Goal: Information Seeking & Learning: Learn about a topic

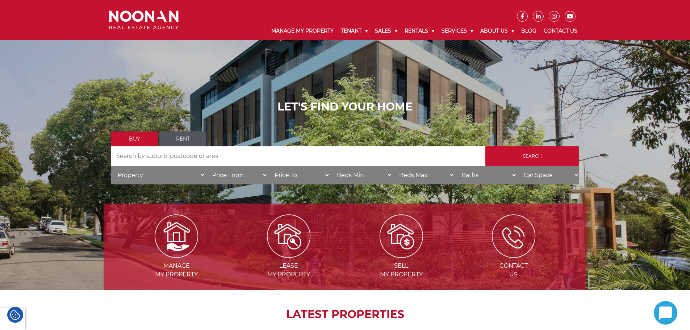
drag, startPoint x: 90, startPoint y: 122, endPoint x: 77, endPoint y: 121, distance: 12.7
click at [91, 120] on div "LET'S FIND YOUR HOME Buy Rent Search Search by Address House Category Property …" at bounding box center [345, 145] width 690 height 290
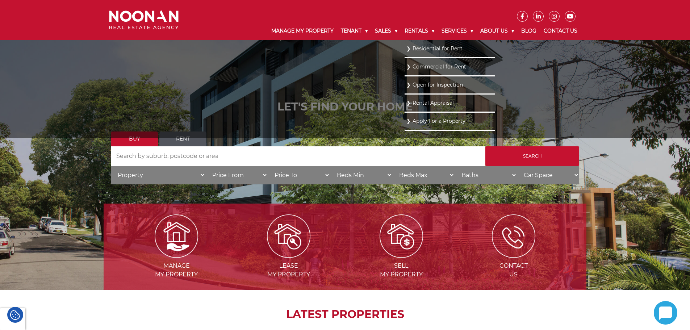
click at [422, 50] on link "Residential for Rent" at bounding box center [449, 49] width 87 height 10
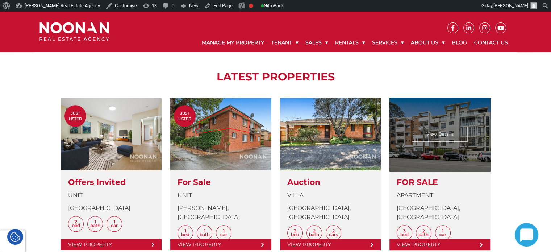
scroll to position [290, 0]
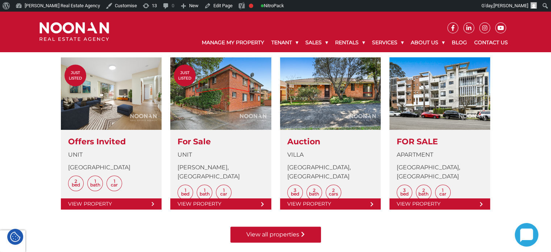
click at [284, 234] on link "View all properties" at bounding box center [275, 234] width 91 height 16
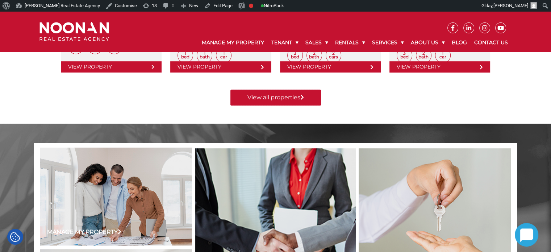
scroll to position [471, 0]
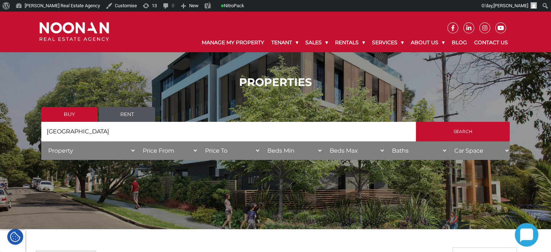
drag, startPoint x: 75, startPoint y: 116, endPoint x: 79, endPoint y: 115, distance: 4.4
click at [75, 116] on link "Buy" at bounding box center [69, 114] width 56 height 15
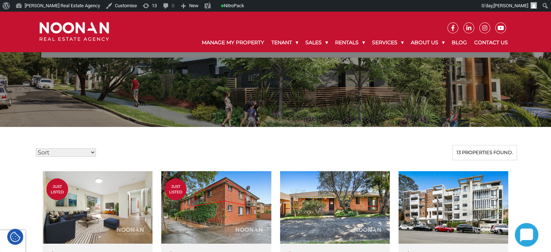
scroll to position [109, 0]
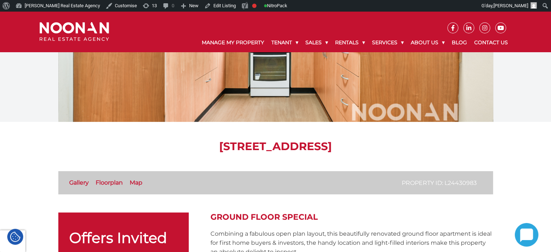
scroll to position [72, 0]
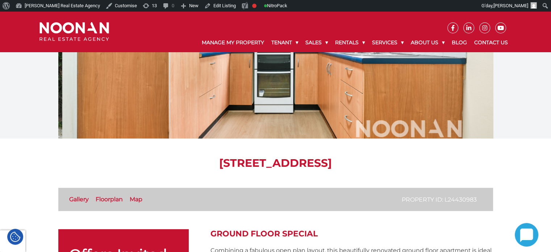
drag, startPoint x: 298, startPoint y: 129, endPoint x: 269, endPoint y: 131, distance: 29.1
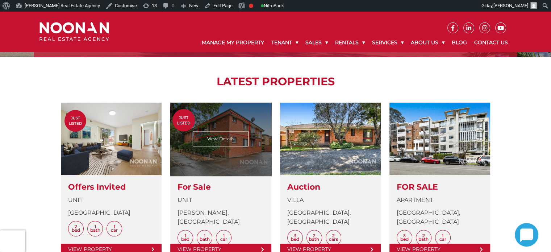
scroll to position [290, 0]
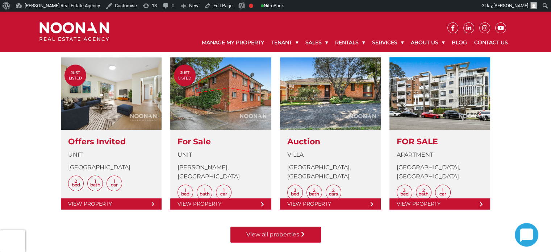
click at [278, 234] on link "View all properties" at bounding box center [275, 234] width 91 height 16
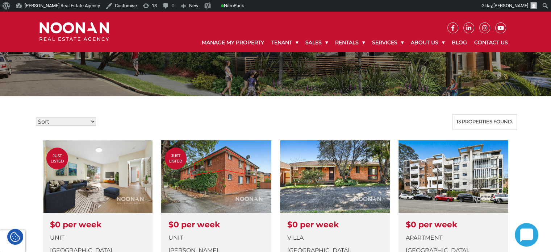
scroll to position [109, 0]
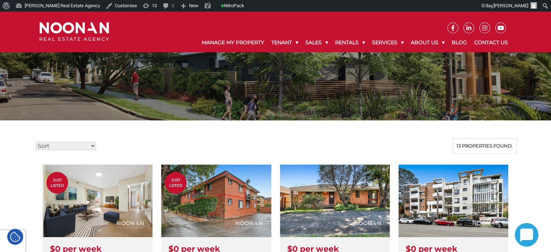
click at [439, 146] on div "Sort Price: High to Low Price: Low to High Date: Newest First Date: Oldest Firs…" at bounding box center [275, 145] width 483 height 15
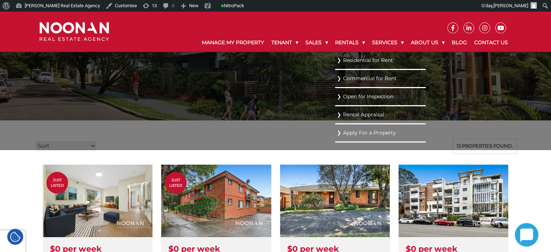
click at [349, 59] on link "Residential for Rent" at bounding box center [380, 60] width 87 height 10
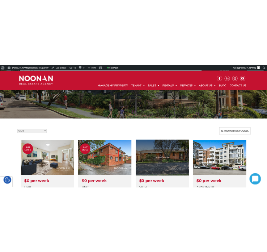
scroll to position [181, 0]
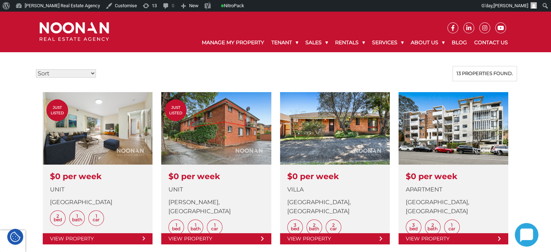
click at [297, 71] on div "Sort Price: High to Low Price: Low to High Date: Newest First Date: Oldest Firs…" at bounding box center [275, 73] width 483 height 15
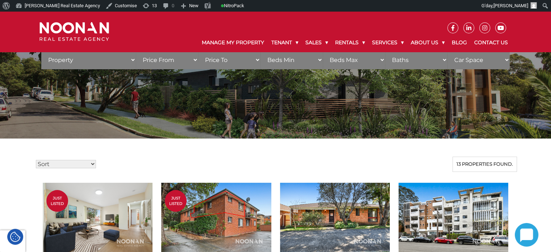
scroll to position [72, 0]
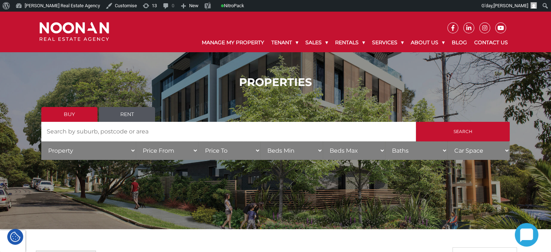
scroll to position [145, 0]
click at [133, 116] on link "Rent" at bounding box center [127, 114] width 56 height 15
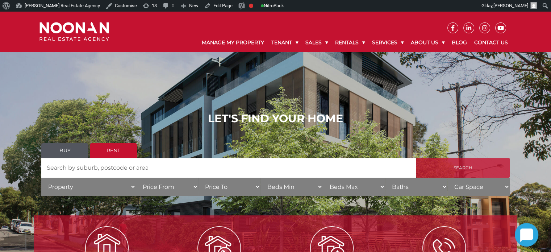
click at [457, 168] on input "Search" at bounding box center [463, 168] width 94 height 20
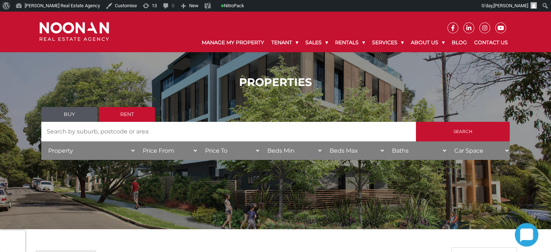
click at [80, 117] on link "Buy" at bounding box center [69, 114] width 56 height 15
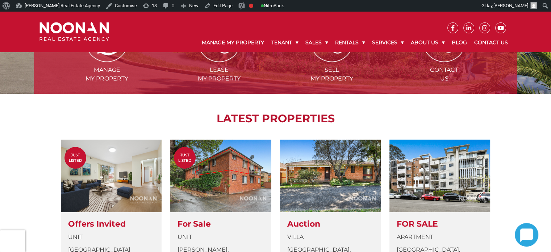
scroll to position [109, 0]
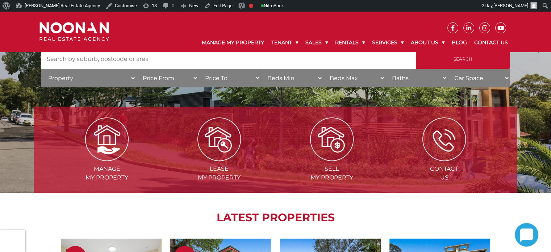
click at [221, 60] on input "Search by Address" at bounding box center [228, 59] width 374 height 20
click at [440, 64] on input "Search" at bounding box center [463, 59] width 94 height 20
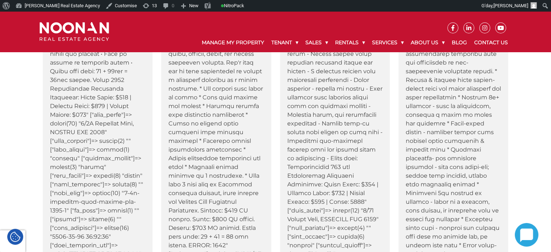
scroll to position [528, 0]
drag, startPoint x: 123, startPoint y: 165, endPoint x: 155, endPoint y: 135, distance: 43.8
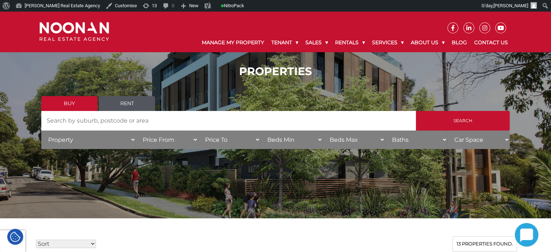
scroll to position [0, 0]
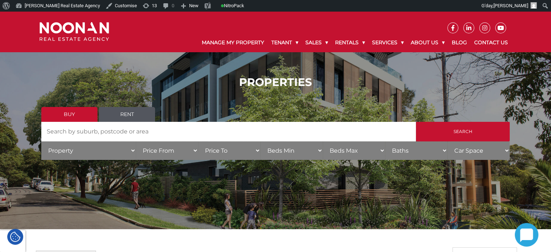
click at [117, 116] on link "Rent" at bounding box center [127, 114] width 56 height 15
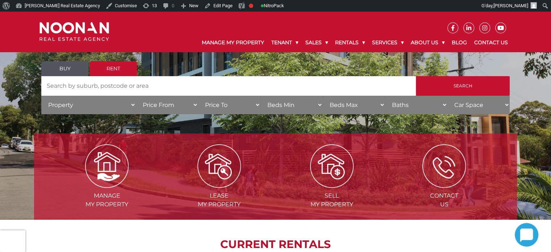
scroll to position [72, 0]
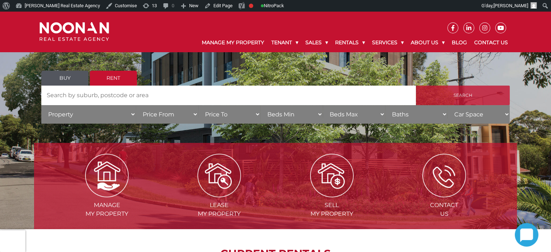
click at [458, 92] on input "Search" at bounding box center [463, 95] width 94 height 20
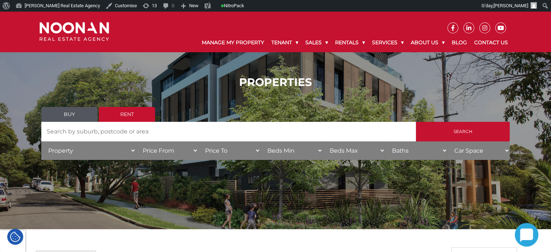
click at [80, 116] on link "Buy" at bounding box center [69, 114] width 56 height 15
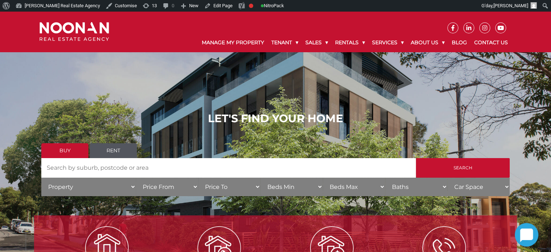
click at [340, 103] on div "LET'S FIND YOUR HOME Buy Rent Search Search by Address House Category Property …" at bounding box center [275, 156] width 483 height 111
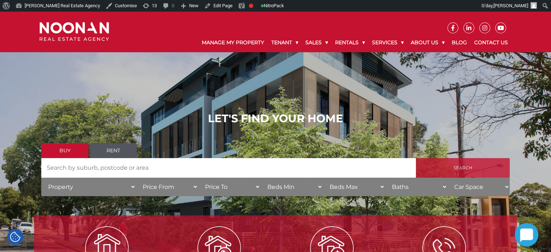
click at [467, 164] on input "Search" at bounding box center [463, 168] width 94 height 20
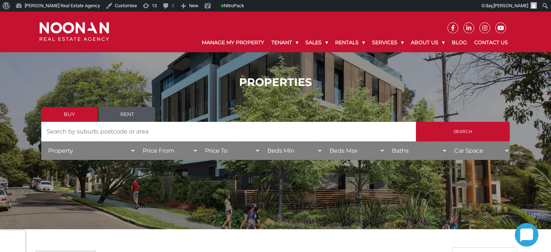
click at [366, 91] on div "PROPERTIES Buy Rent Search Search by Address House Category Property House [GEO…" at bounding box center [275, 120] width 468 height 89
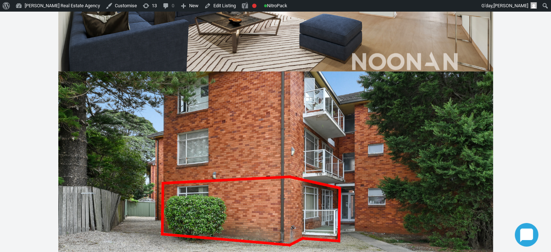
scroll to position [181, 0]
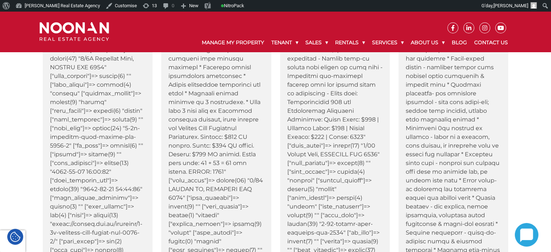
scroll to position [595, 0]
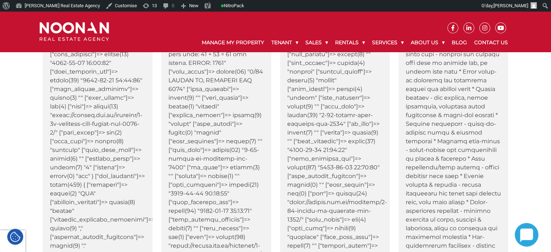
scroll to position [704, 0]
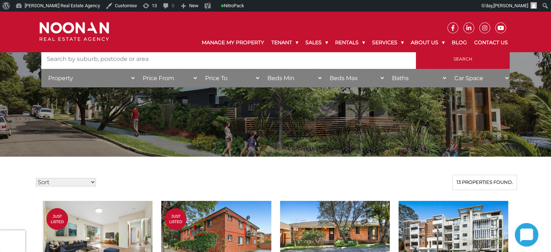
scroll to position [133, 0]
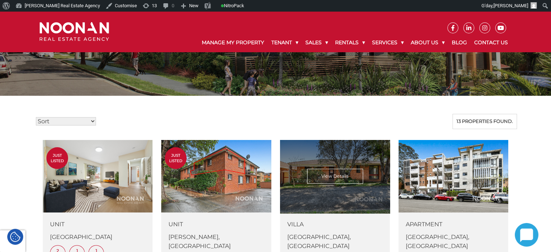
scroll to position [133, 0]
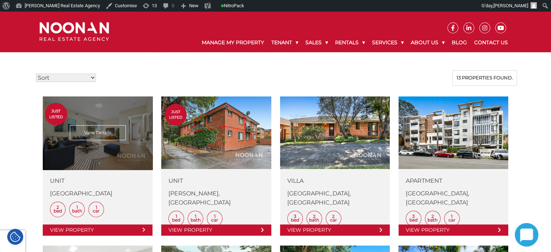
scroll to position [97, 0]
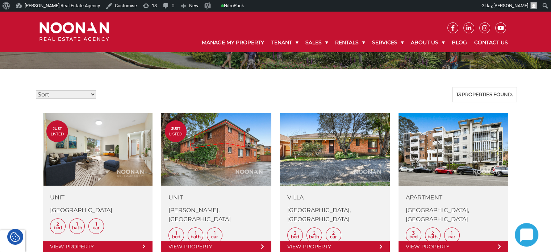
scroll to position [169, 0]
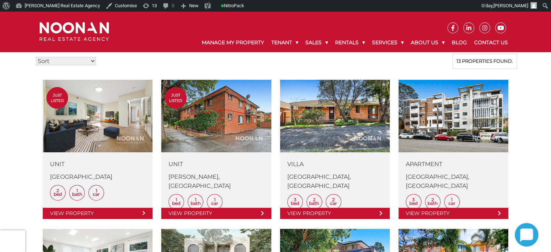
scroll to position [206, 0]
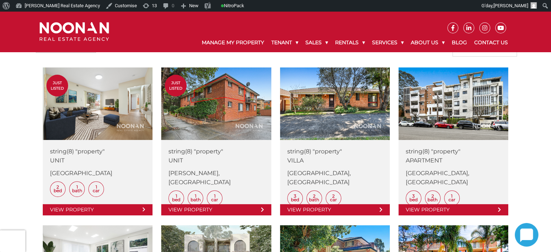
scroll to position [206, 0]
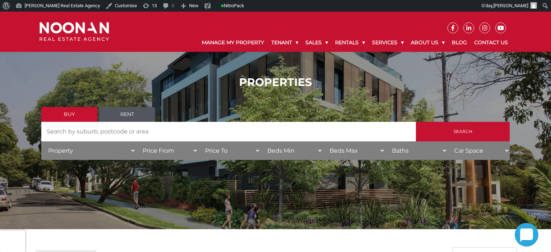
scroll to position [206, 0]
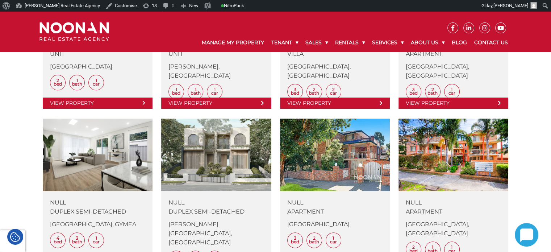
scroll to position [314, 0]
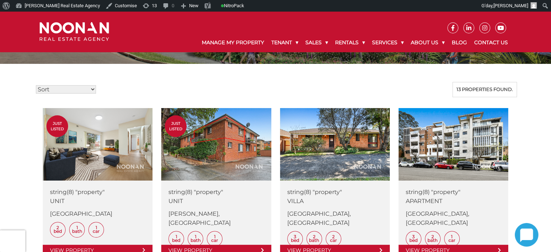
scroll to position [169, 0]
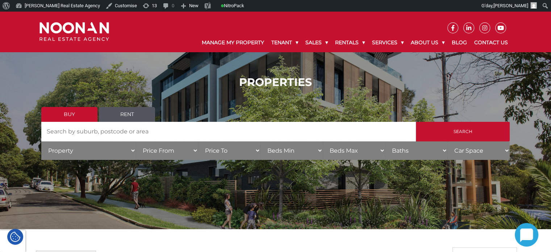
click at [133, 111] on link "Rent" at bounding box center [127, 114] width 56 height 15
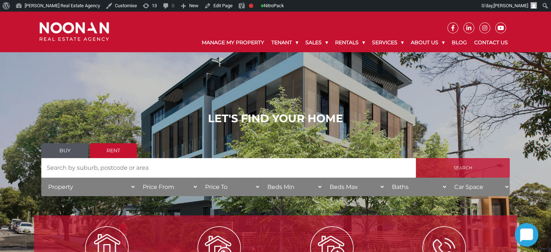
click at [463, 163] on input "Search" at bounding box center [463, 168] width 94 height 20
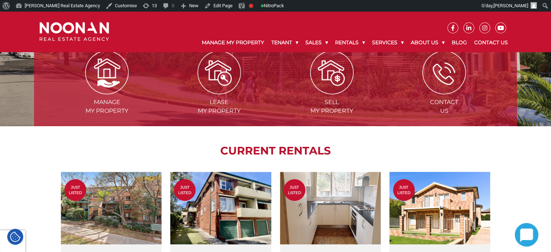
scroll to position [181, 0]
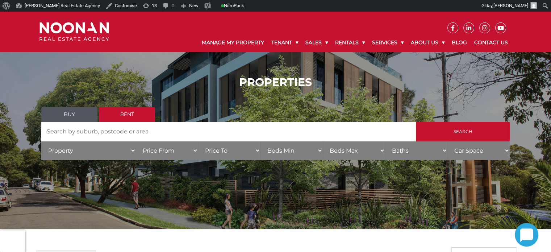
click at [68, 112] on link "Buy" at bounding box center [69, 114] width 56 height 15
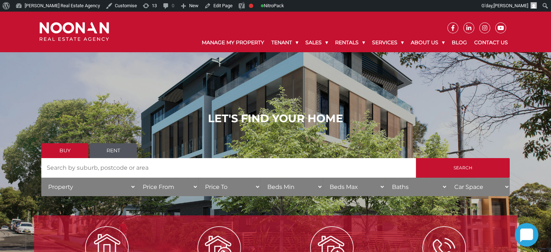
click at [114, 147] on link "Rent" at bounding box center [113, 150] width 47 height 15
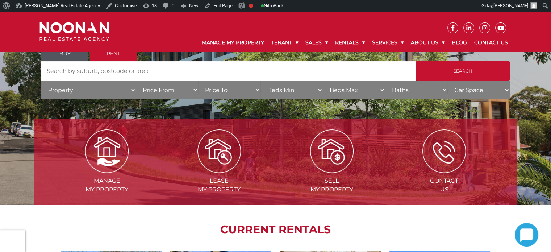
scroll to position [72, 0]
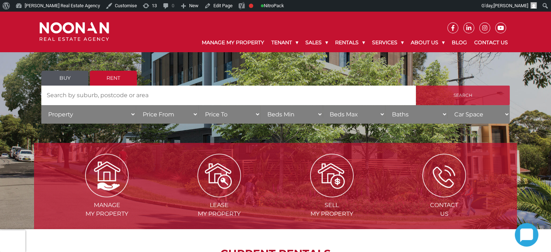
click at [469, 88] on input "Search" at bounding box center [463, 95] width 94 height 20
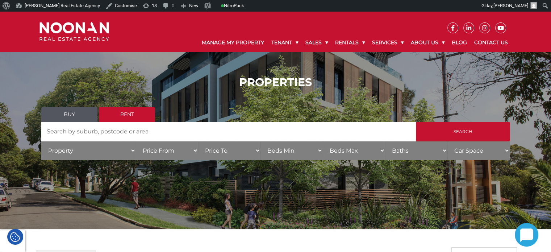
click at [73, 110] on link "Buy" at bounding box center [69, 114] width 56 height 15
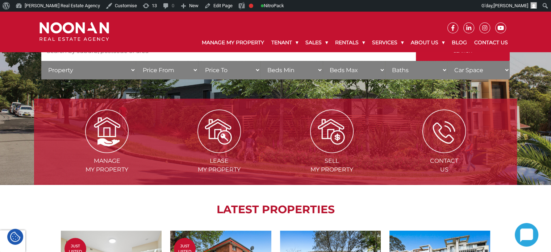
scroll to position [36, 0]
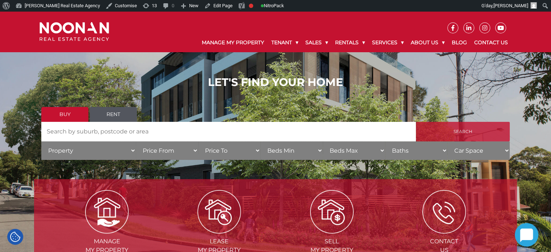
click at [454, 139] on input "Search" at bounding box center [463, 132] width 94 height 20
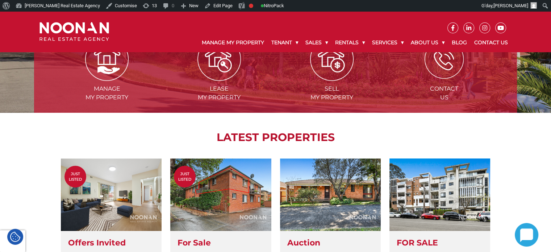
scroll to position [217, 0]
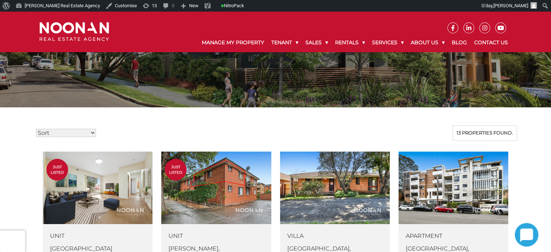
scroll to position [72, 0]
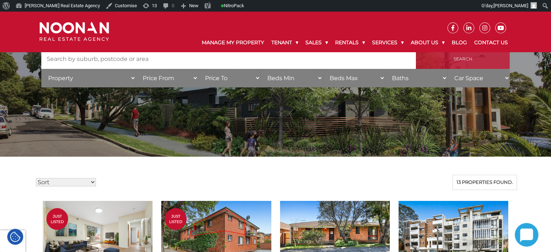
click at [454, 69] on input "Search" at bounding box center [463, 59] width 94 height 20
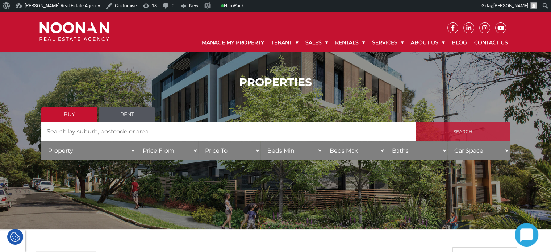
click at [458, 130] on input "Search" at bounding box center [463, 132] width 94 height 20
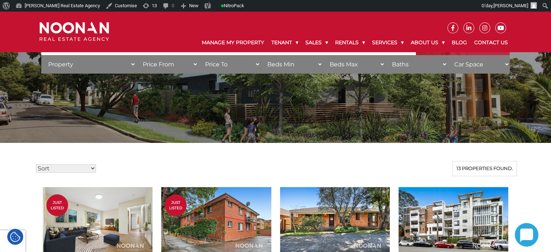
scroll to position [181, 0]
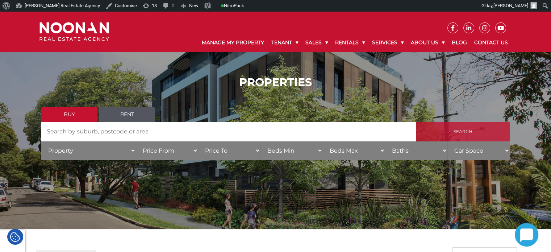
click at [470, 132] on input "Search" at bounding box center [463, 132] width 94 height 20
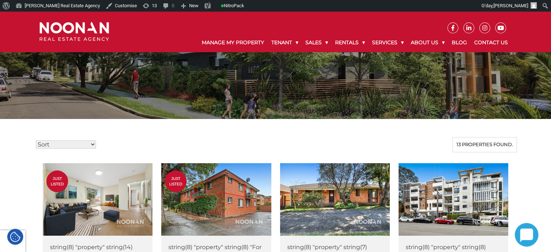
scroll to position [181, 0]
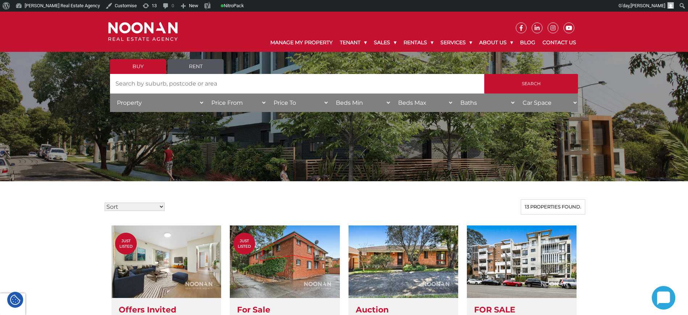
scroll to position [63, 0]
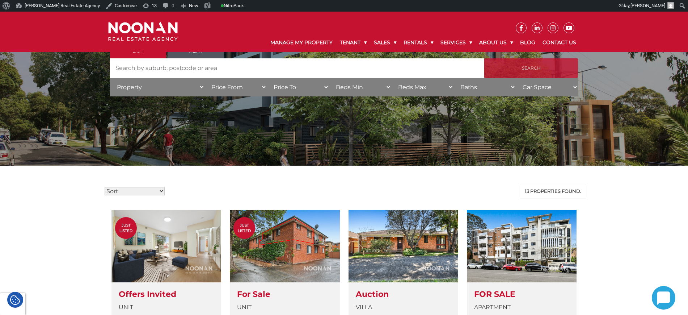
click at [511, 62] on input "Search" at bounding box center [532, 68] width 94 height 20
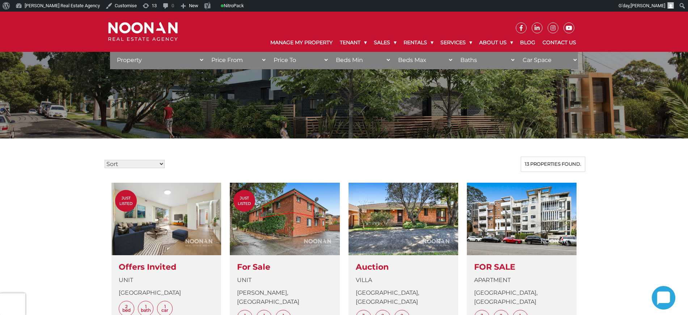
click at [278, 111] on div "PROPERTIES Buy Rent Search Search by Address House Category Property House Vill…" at bounding box center [344, 29] width 688 height 217
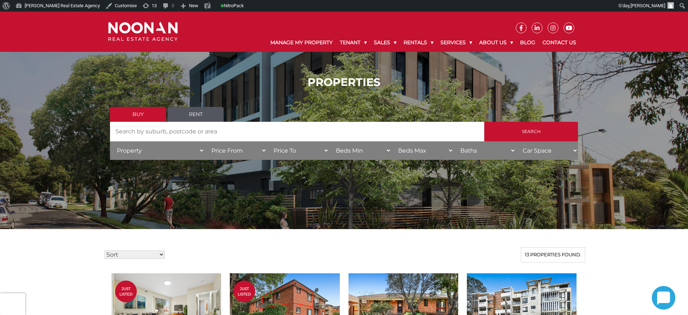
click at [258, 132] on input "Search by Address" at bounding box center [297, 132] width 374 height 20
type input "nsw"
click at [510, 125] on input "Search" at bounding box center [532, 132] width 94 height 20
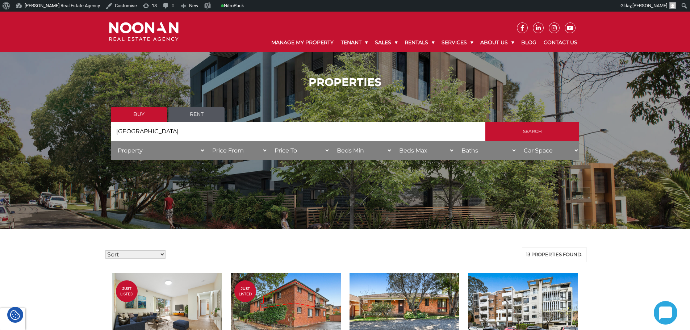
click at [211, 112] on link "Rent" at bounding box center [196, 114] width 56 height 15
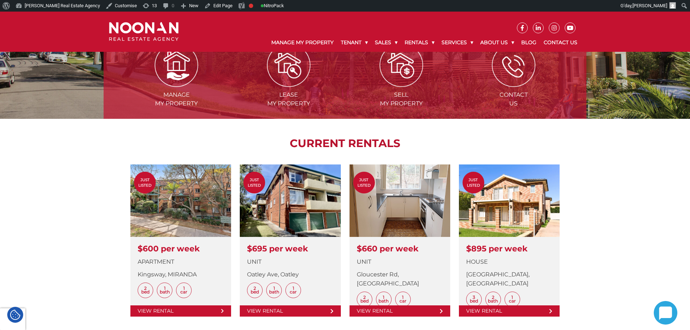
scroll to position [145, 0]
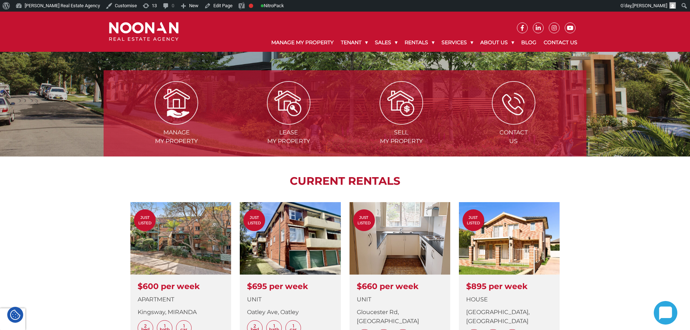
drag, startPoint x: 614, startPoint y: 187, endPoint x: 610, endPoint y: 184, distance: 4.7
click at [614, 187] on div "Manage my Property Lease my Property Sell my Property Contact Us CURRENT RENTAL…" at bounding box center [345, 228] width 690 height 353
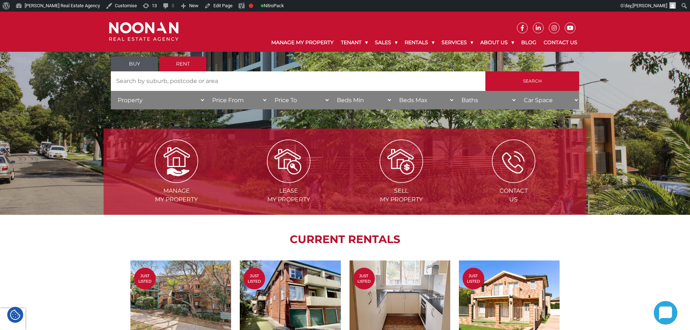
scroll to position [36, 0]
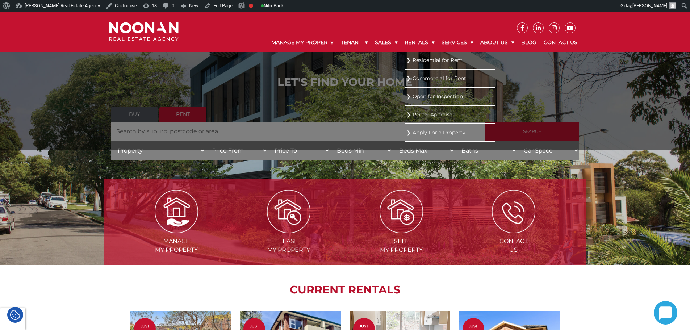
click at [419, 61] on link "Residential for Rent" at bounding box center [449, 60] width 87 height 10
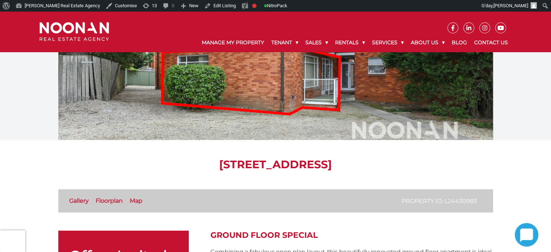
scroll to position [72, 0]
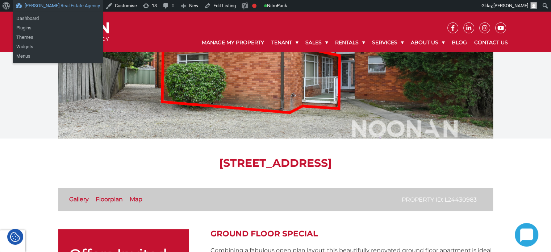
click at [65, 7] on link "[PERSON_NAME] Real Estate Agency" at bounding box center [58, 6] width 90 height 12
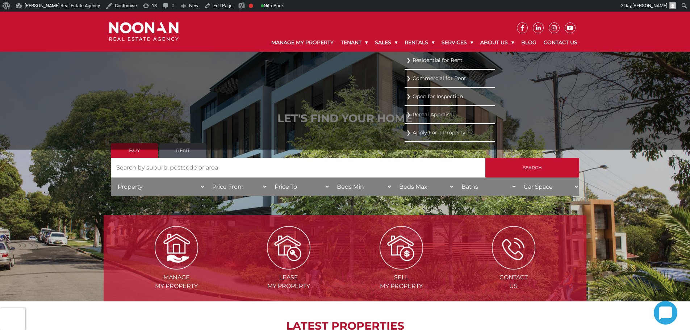
click at [426, 59] on link "Residential for Rent" at bounding box center [449, 60] width 87 height 10
